Goal: Information Seeking & Learning: Learn about a topic

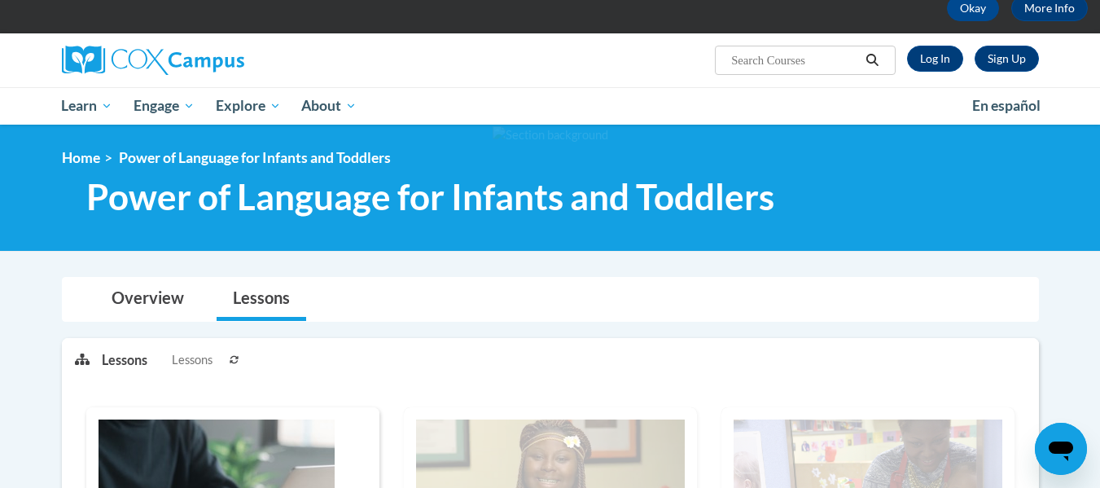
scroll to position [93, 0]
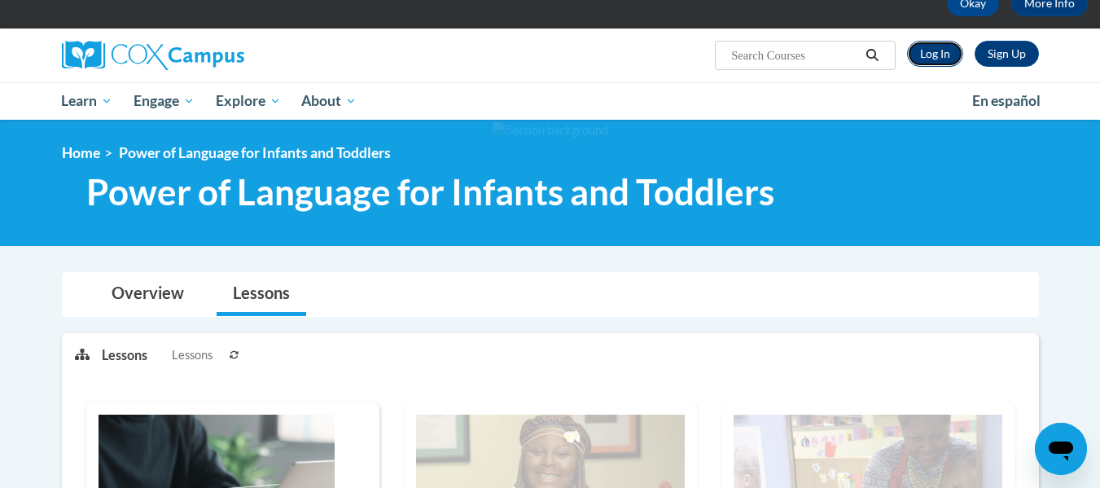
click at [939, 59] on link "Log In" at bounding box center [935, 54] width 56 height 26
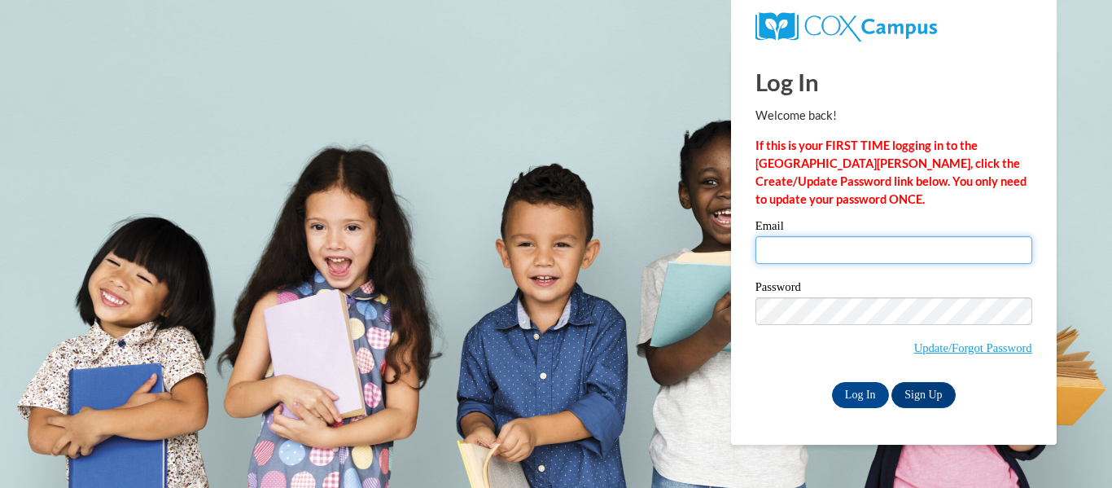
click at [866, 249] on input "Email" at bounding box center [894, 250] width 277 height 28
drag, startPoint x: 866, startPoint y: 249, endPoint x: 867, endPoint y: 262, distance: 13.1
click at [866, 249] on input "Email" at bounding box center [894, 250] width 277 height 28
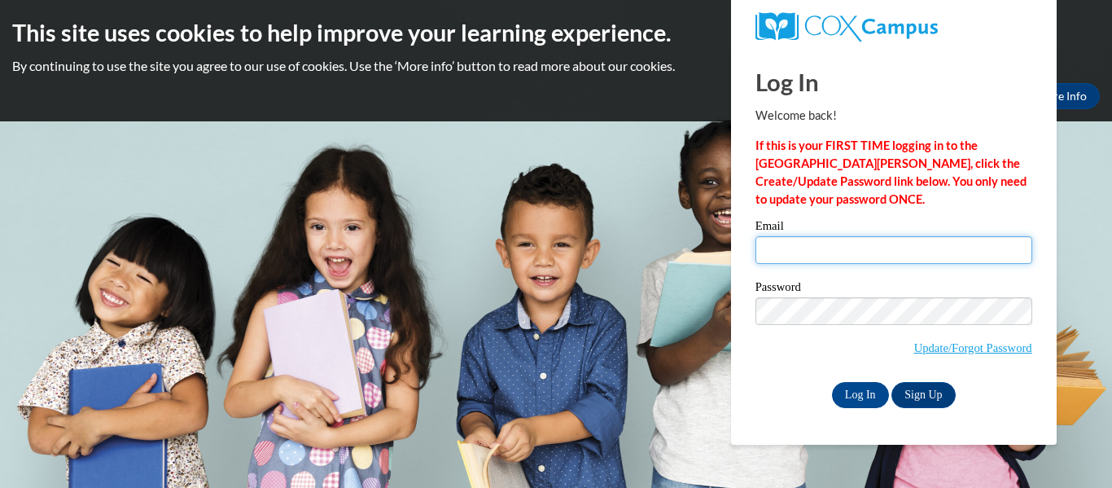
type input "hpaigehess@gmail.com"
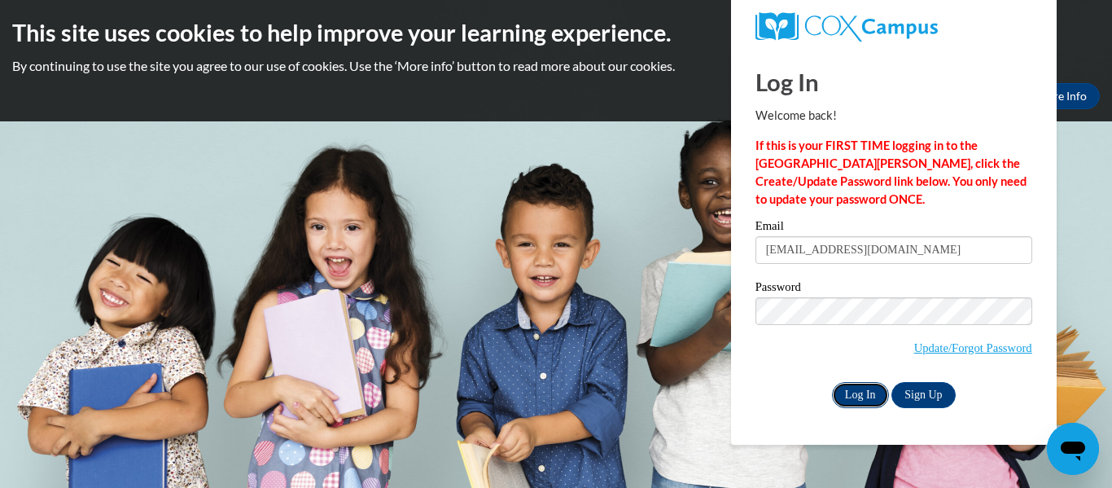
click at [858, 392] on input "Log In" at bounding box center [860, 395] width 57 height 26
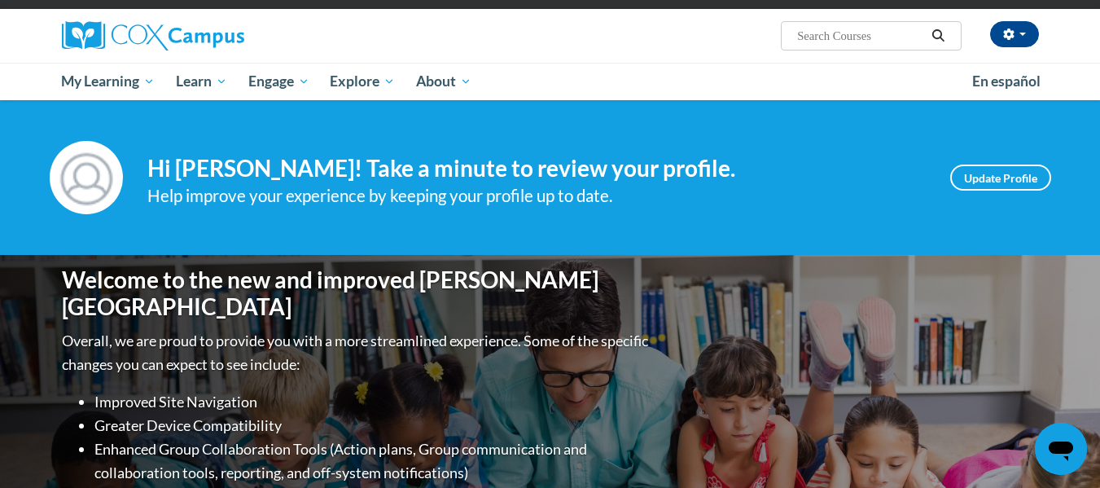
scroll to position [72, 0]
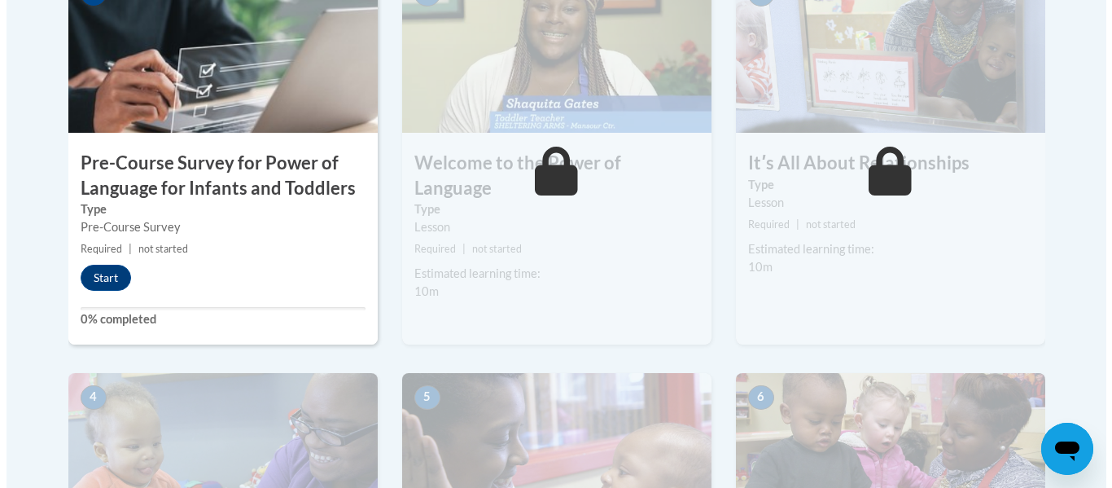
scroll to position [569, 0]
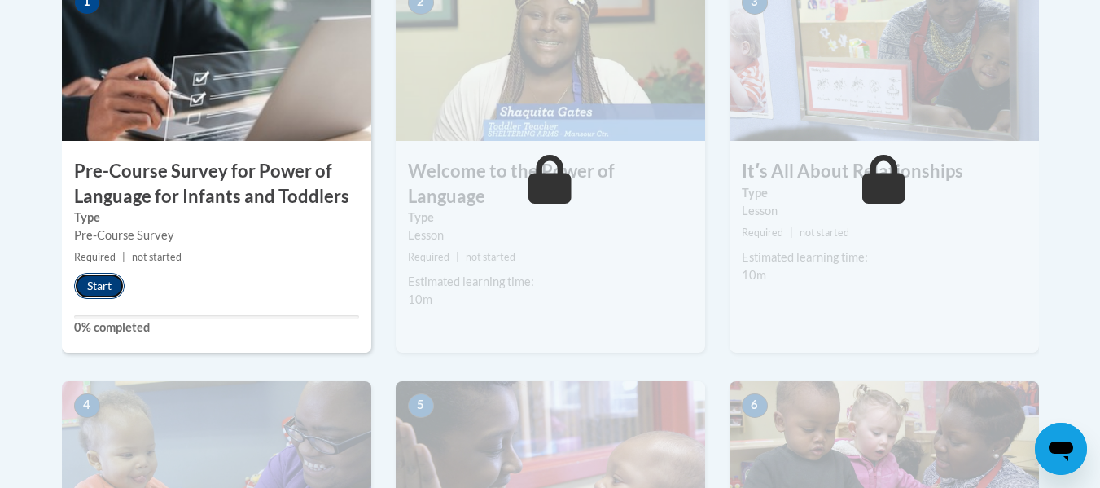
click at [86, 286] on button "Start" at bounding box center [99, 286] width 50 height 26
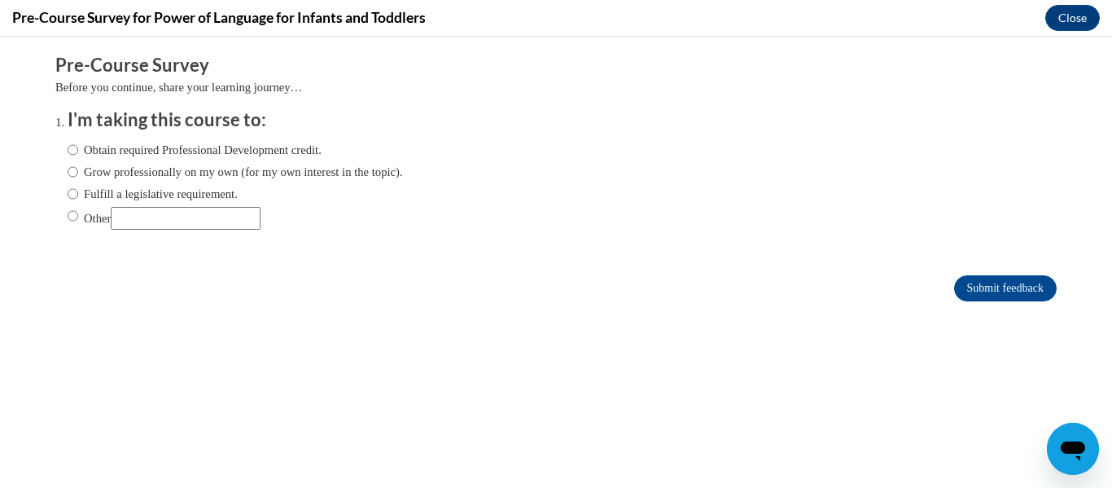
scroll to position [0, 0]
click at [94, 217] on label "Other" at bounding box center [164, 218] width 193 height 23
click at [78, 217] on input "Other" at bounding box center [73, 216] width 11 height 18
radio input "true"
click at [167, 218] on input "Other" at bounding box center [186, 218] width 150 height 23
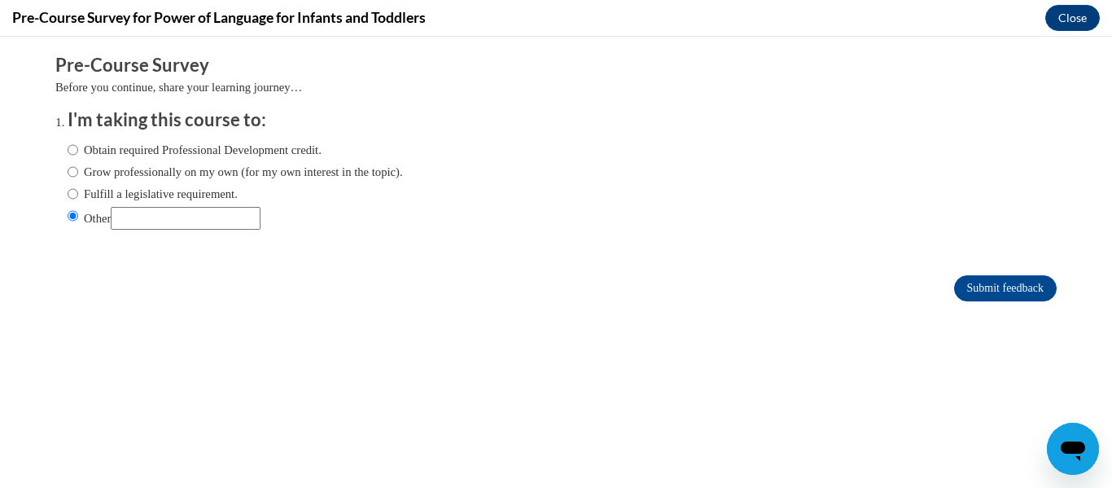
type input "college"
click at [980, 291] on input "Submit feedback" at bounding box center [1005, 288] width 103 height 26
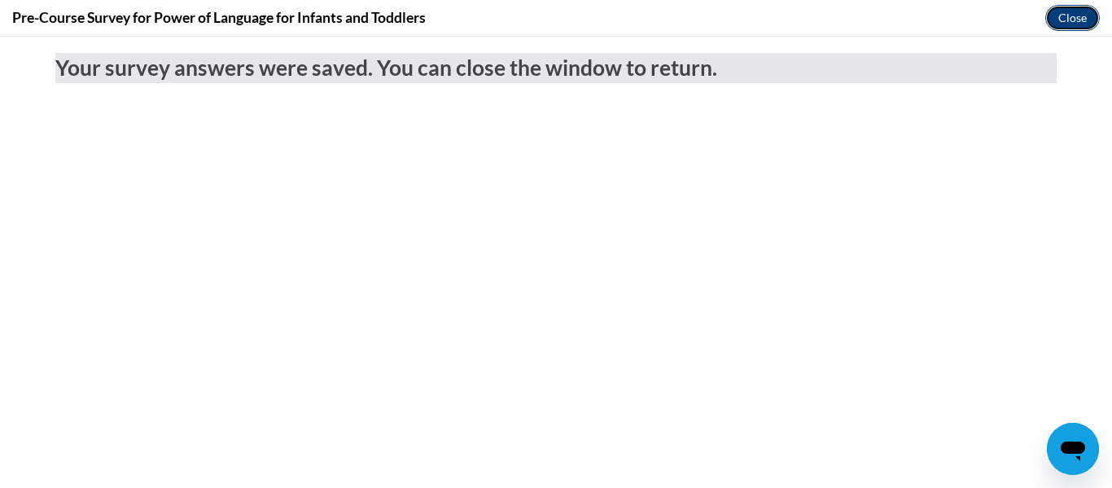
click at [1071, 18] on button "Close" at bounding box center [1072, 18] width 55 height 26
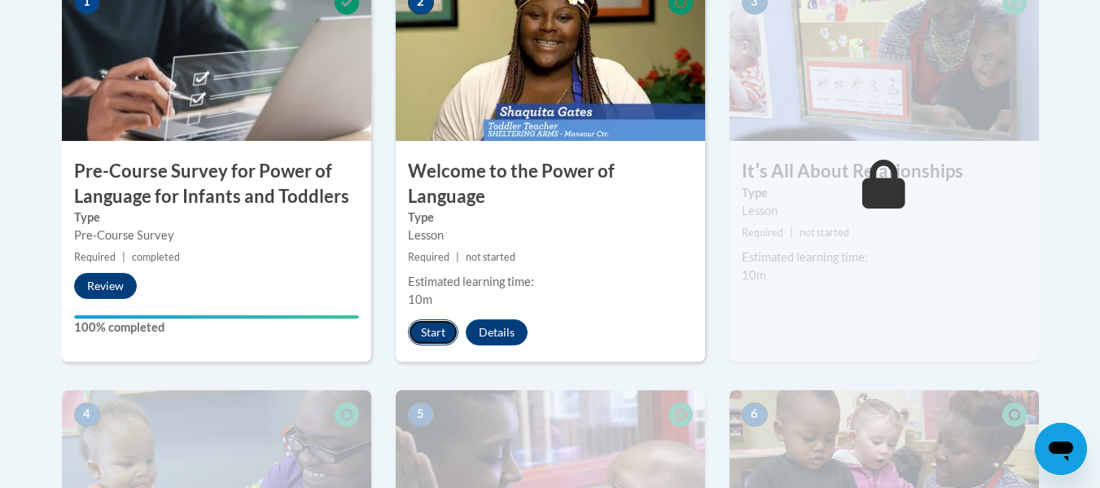
click at [421, 319] on button "Start" at bounding box center [433, 332] width 50 height 26
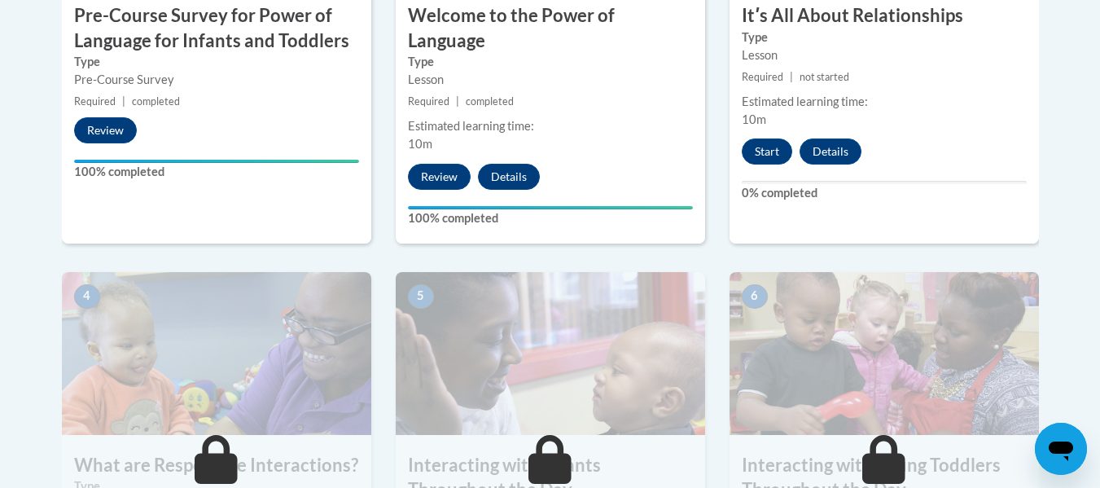
click at [770, 153] on button "Start" at bounding box center [767, 151] width 50 height 26
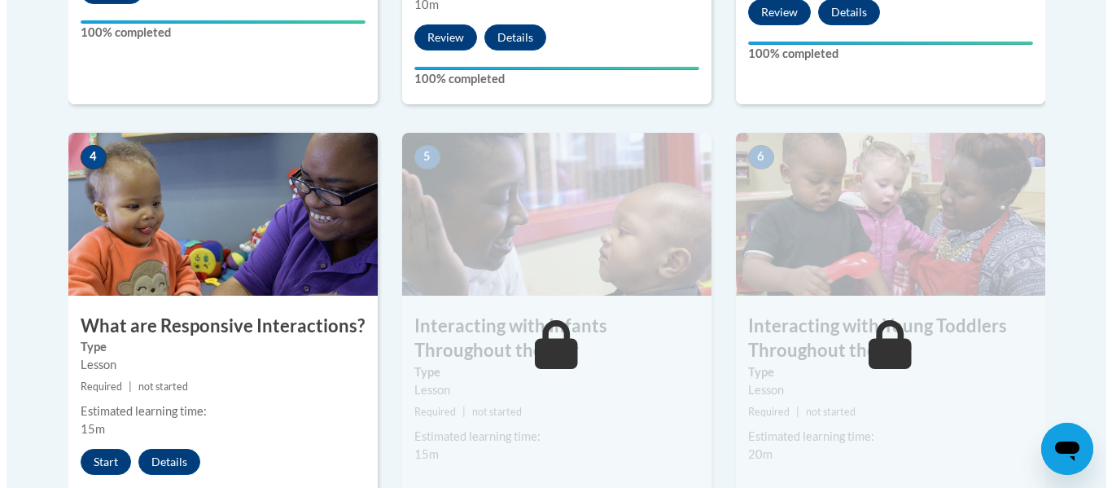
scroll to position [810, 0]
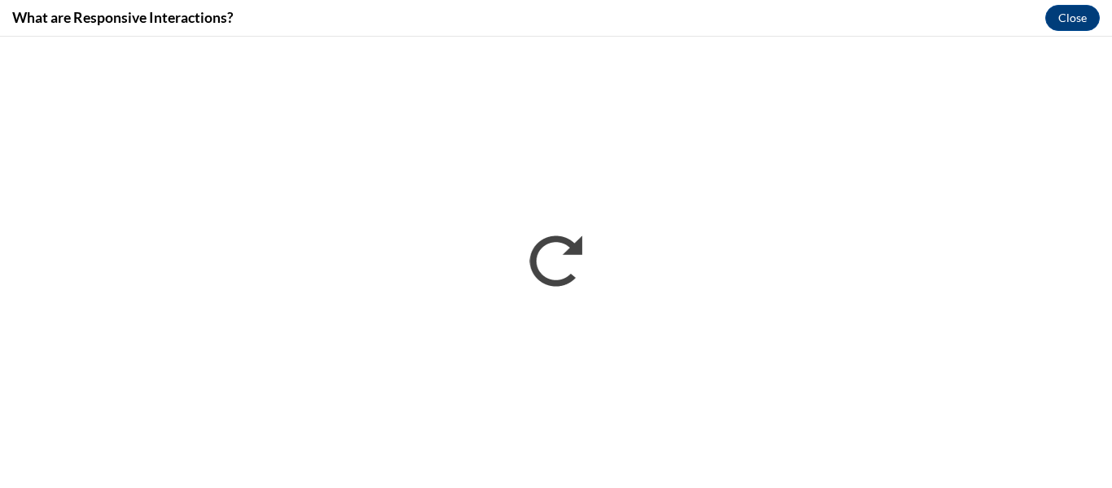
scroll to position [0, 0]
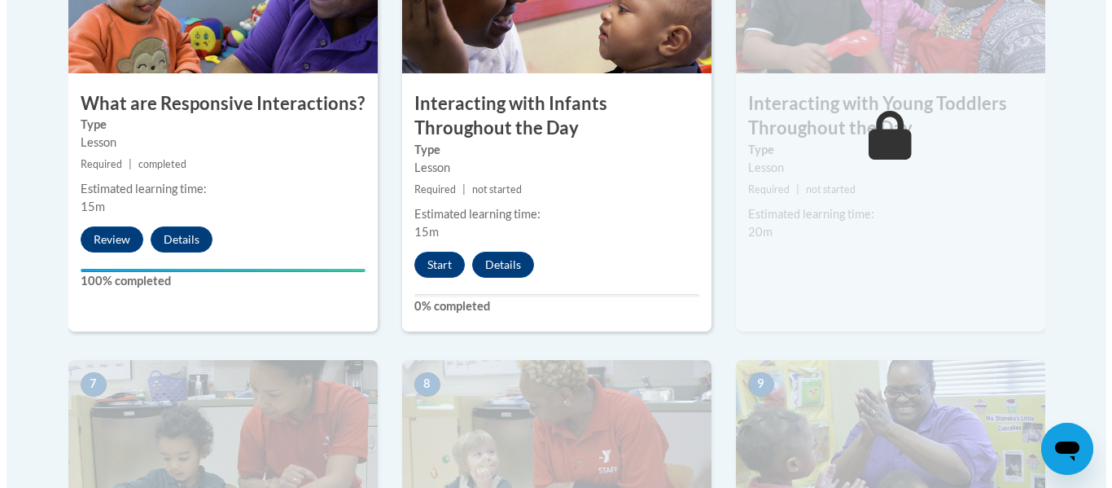
scroll to position [1091, 0]
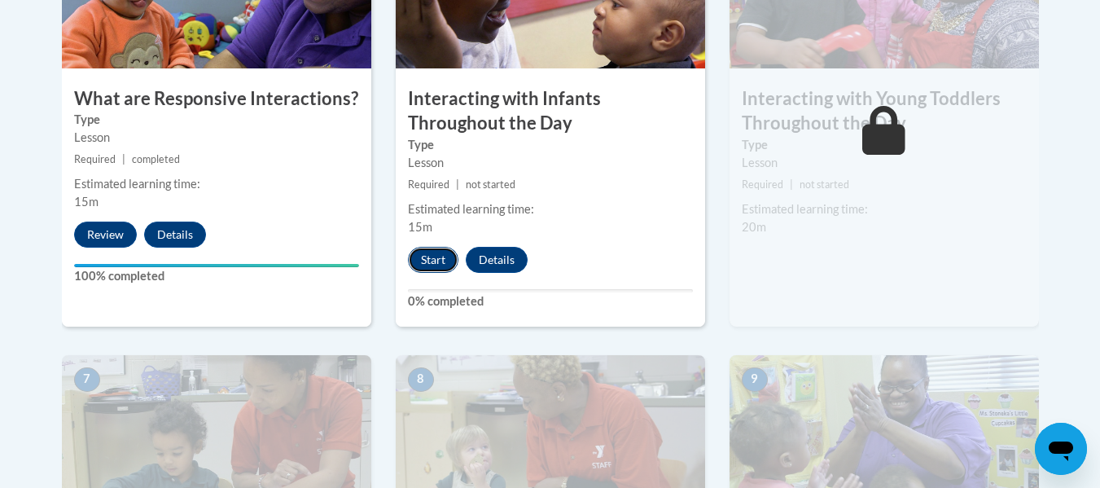
click at [437, 247] on button "Start" at bounding box center [433, 260] width 50 height 26
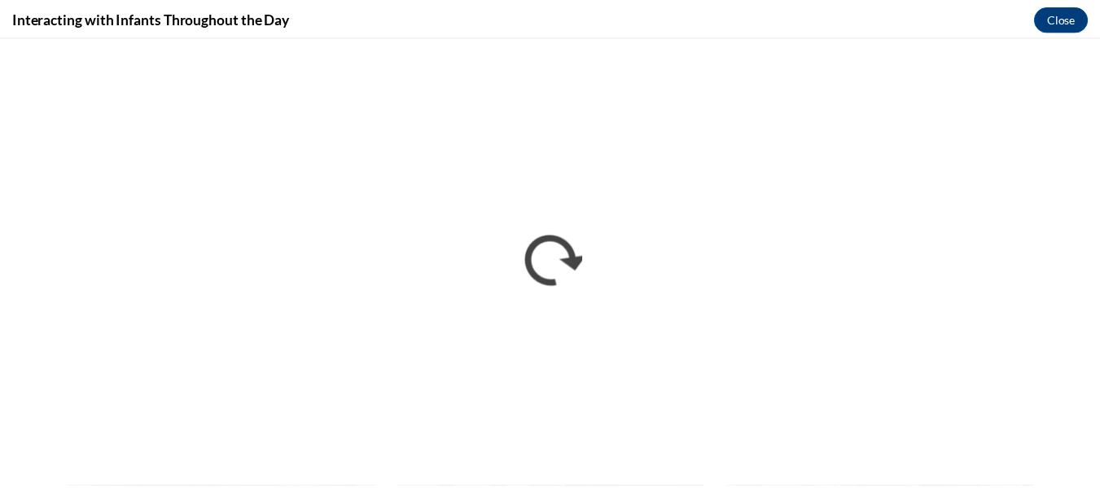
scroll to position [0, 0]
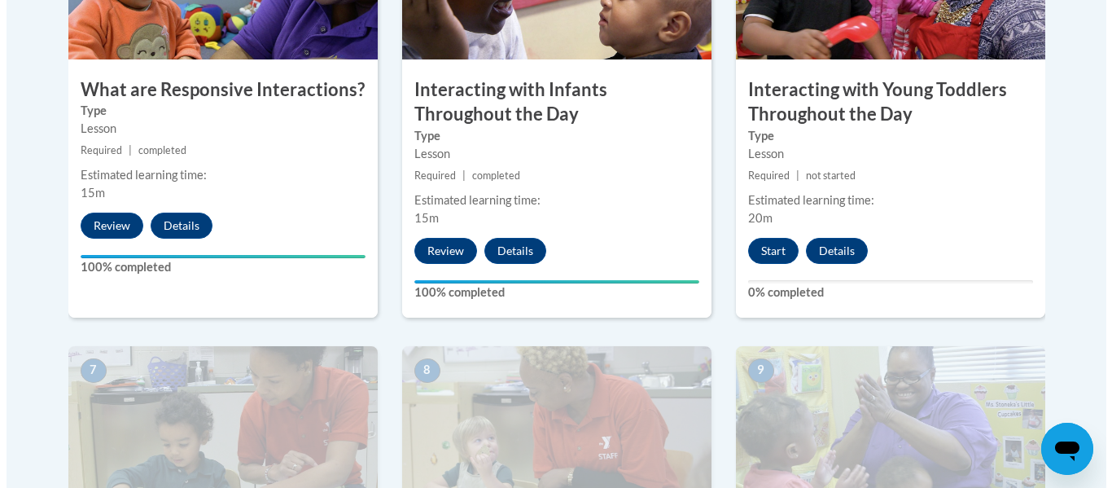
scroll to position [1109, 0]
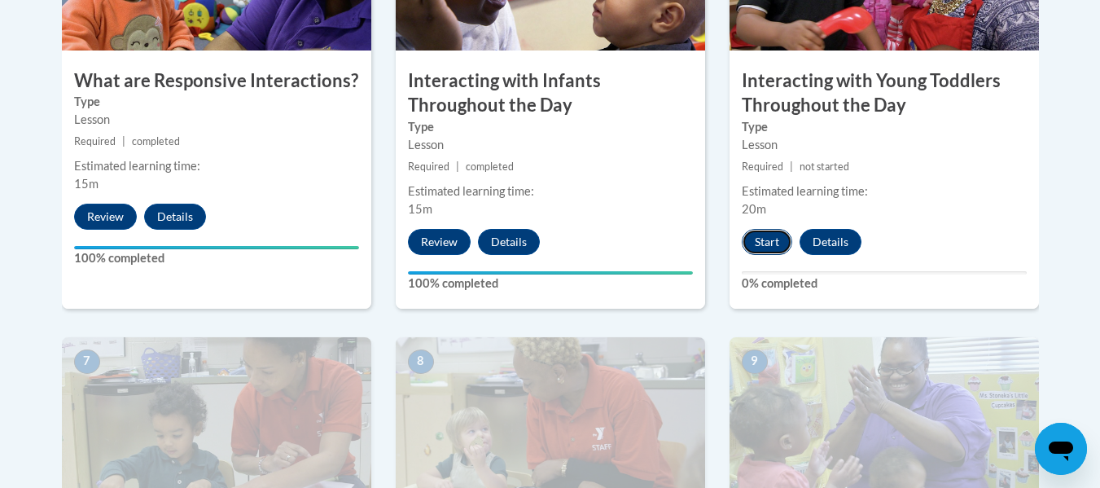
click at [776, 229] on button "Start" at bounding box center [767, 242] width 50 height 26
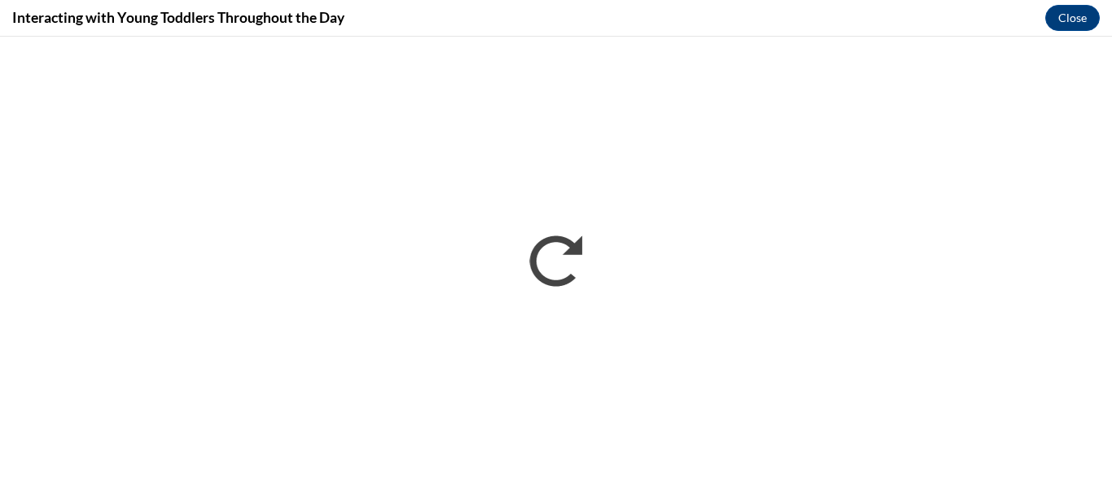
scroll to position [0, 0]
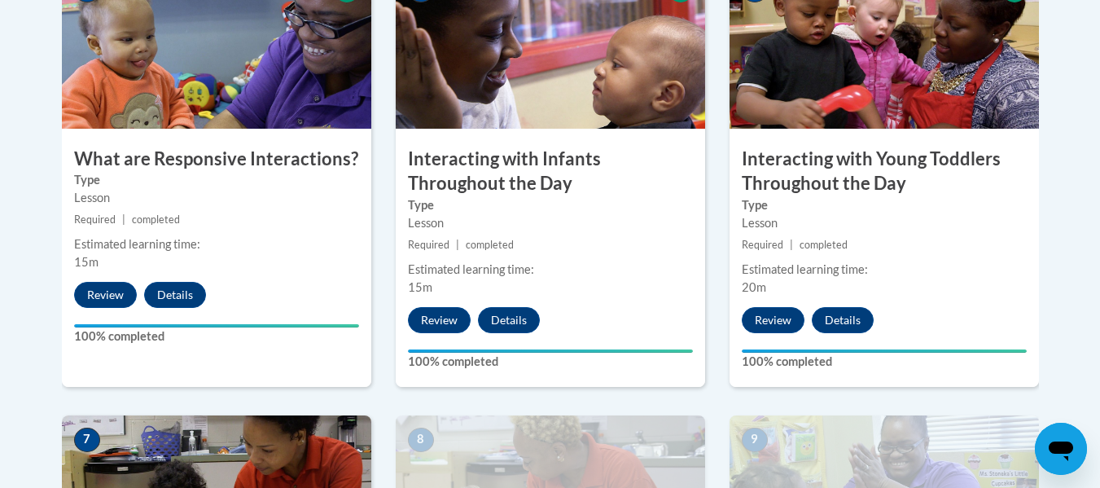
scroll to position [1173, 0]
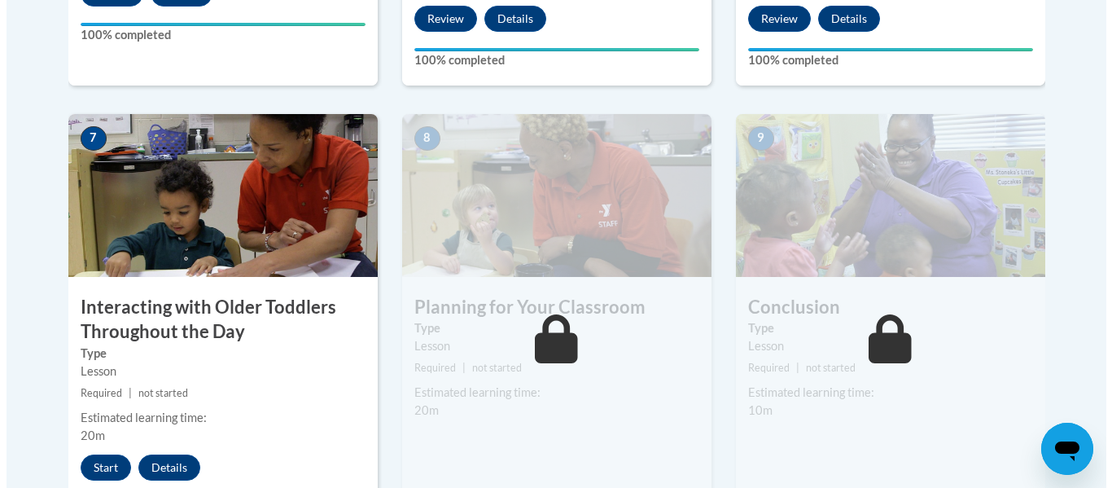
scroll to position [1383, 0]
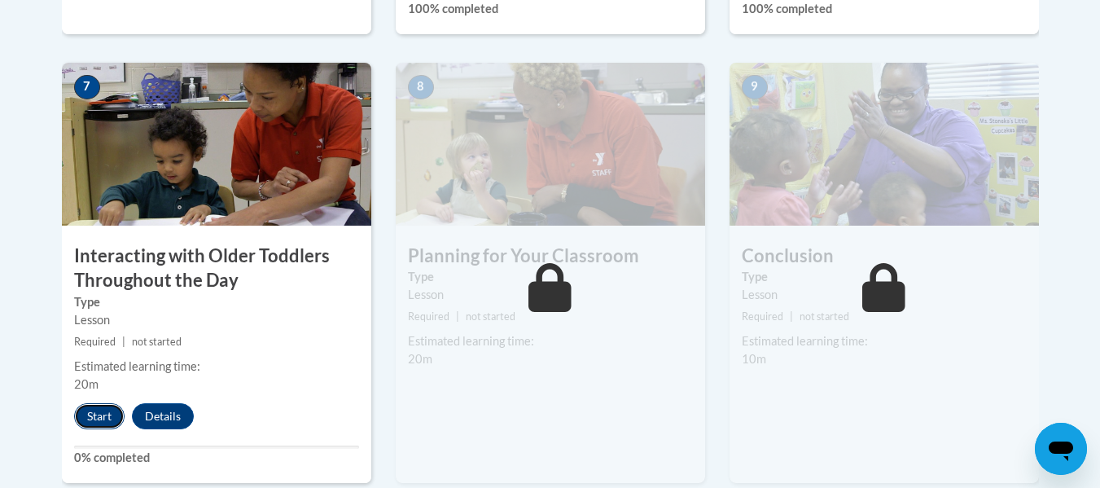
click at [116, 403] on button "Start" at bounding box center [99, 416] width 50 height 26
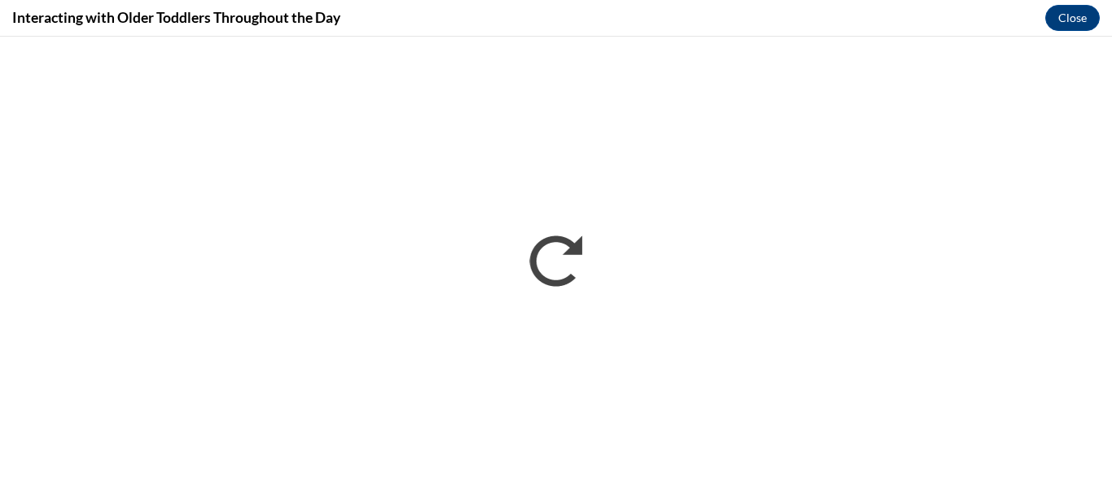
scroll to position [0, 0]
